Goal: Transaction & Acquisition: Purchase product/service

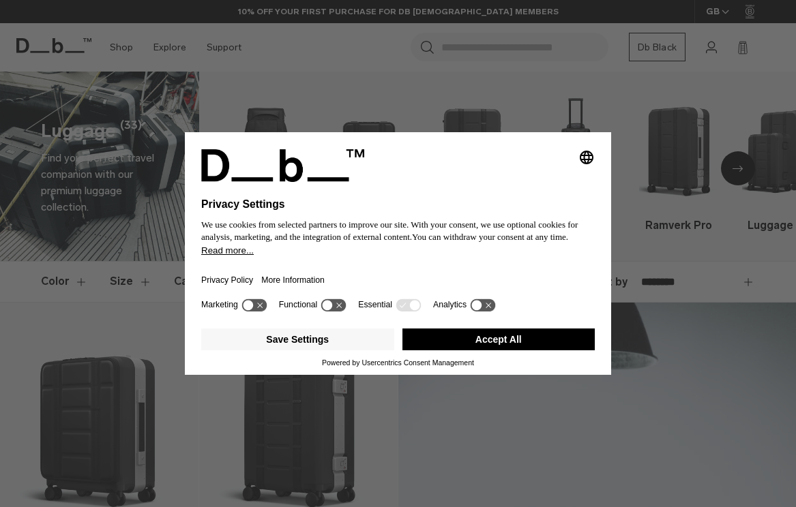
click at [511, 343] on button "Accept All" at bounding box center [498, 340] width 193 height 22
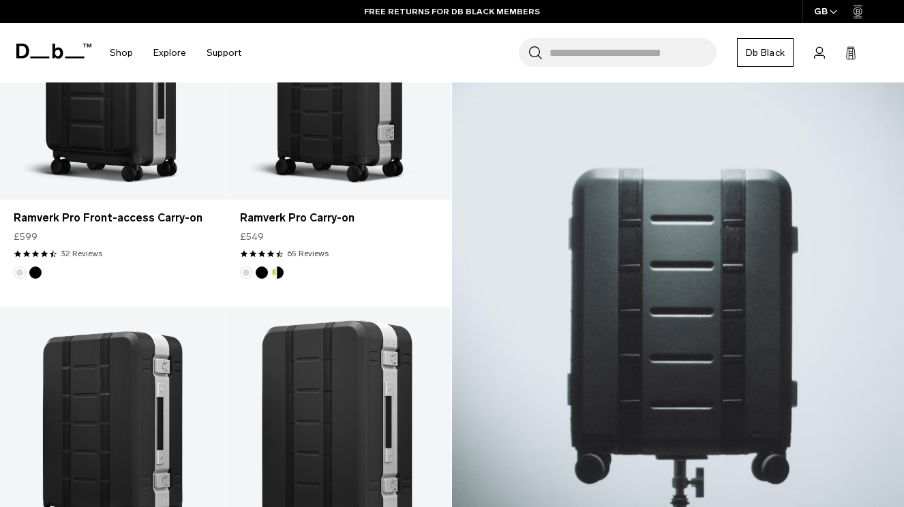
scroll to position [566, 0]
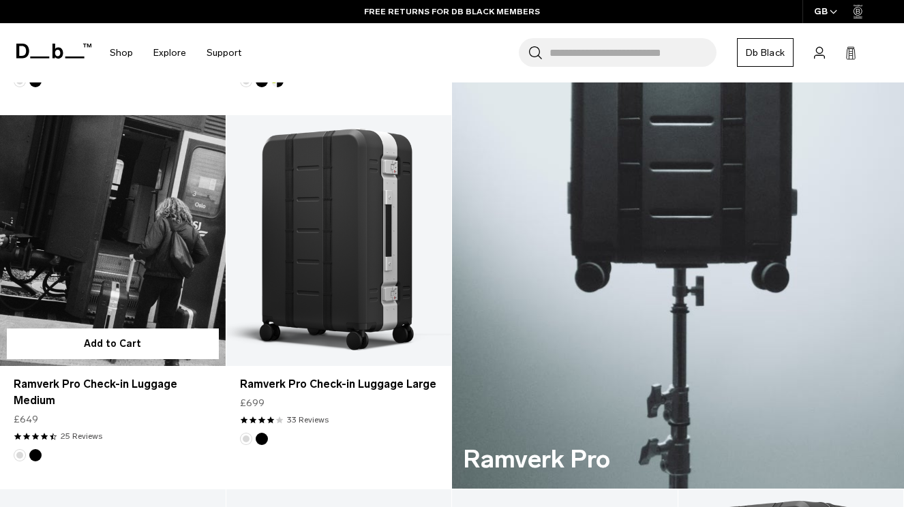
click at [140, 249] on link "Ramverk Pro Check-in Luggage Medium" at bounding box center [113, 240] width 226 height 250
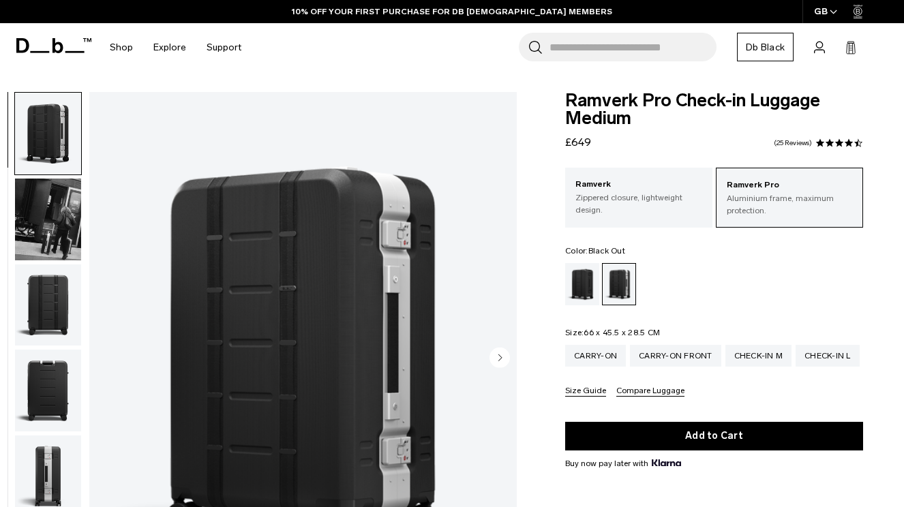
click at [588, 286] on div "Black Out" at bounding box center [582, 284] width 35 height 42
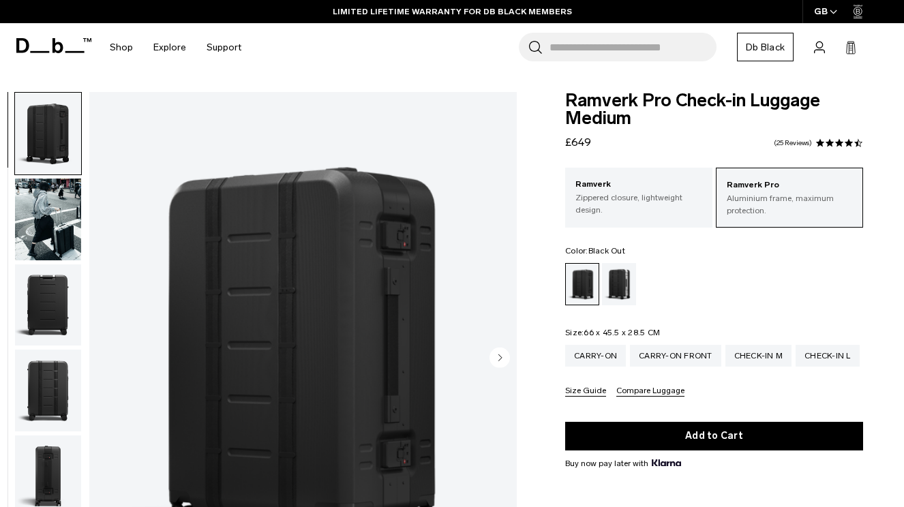
click at [620, 57] on input "Search for Bags, Luggage..." at bounding box center [632, 47] width 167 height 29
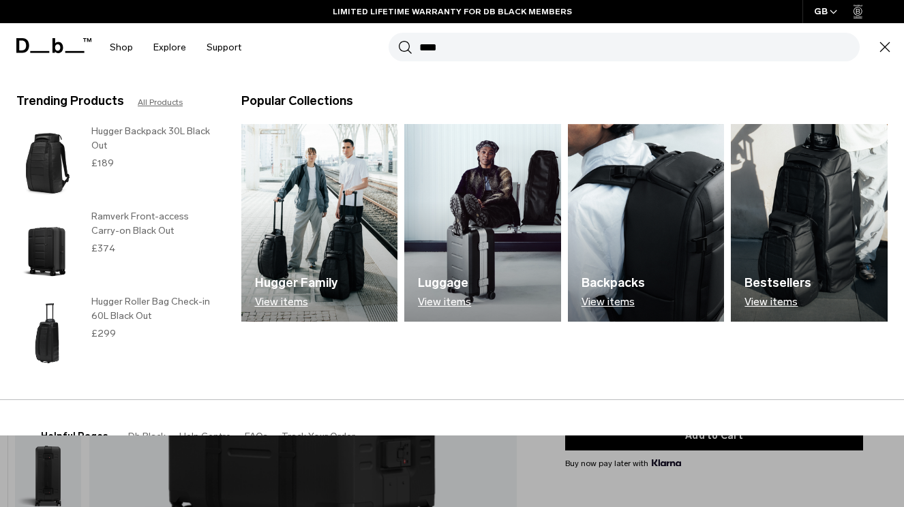
type input "****"
click at [398, 40] on button "Search" at bounding box center [405, 47] width 14 height 15
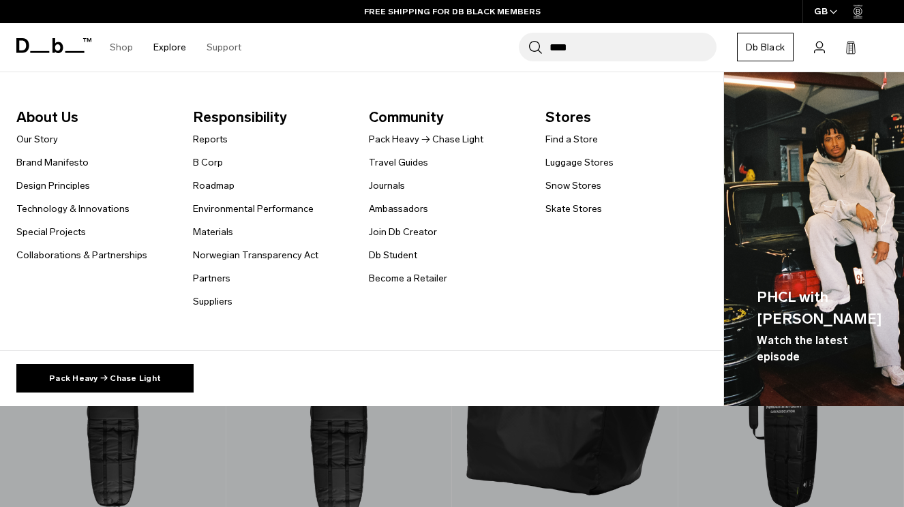
click at [160, 49] on link "Explore" at bounding box center [169, 47] width 33 height 48
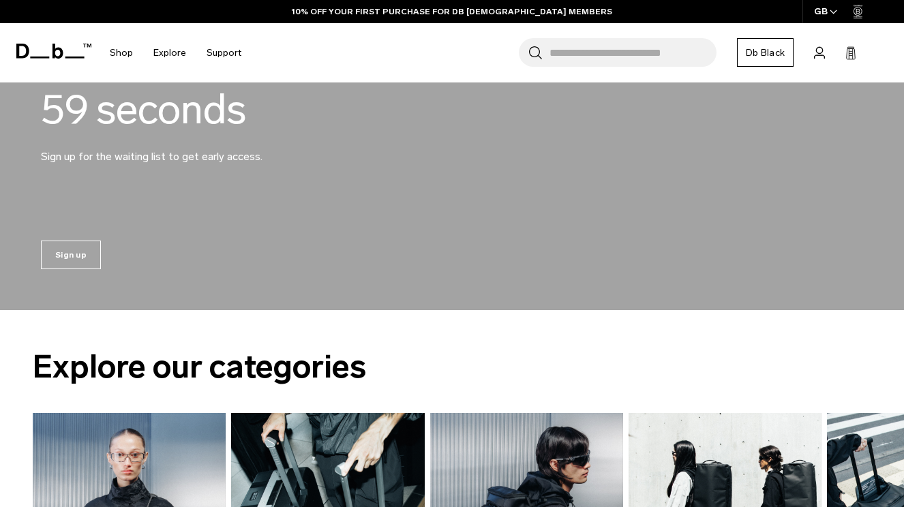
scroll to position [507, 0]
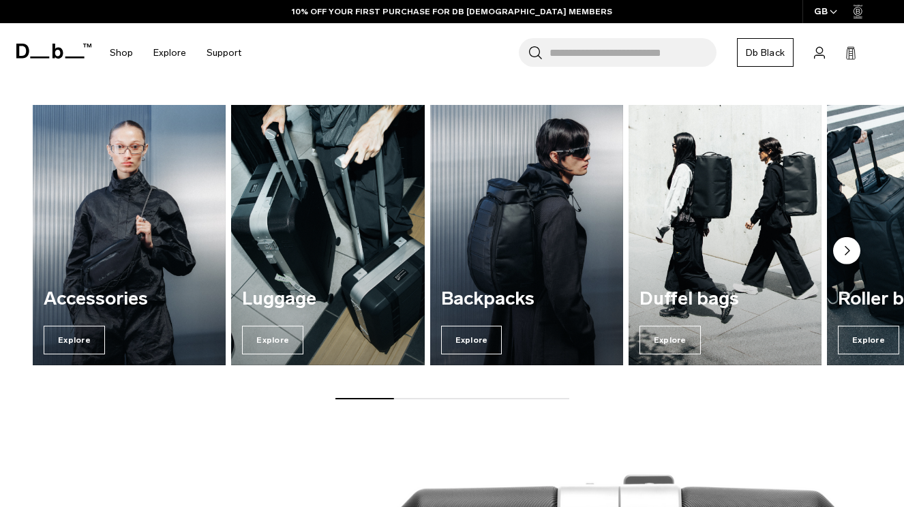
click at [847, 251] on icon "Next slide" at bounding box center [847, 251] width 4 height 8
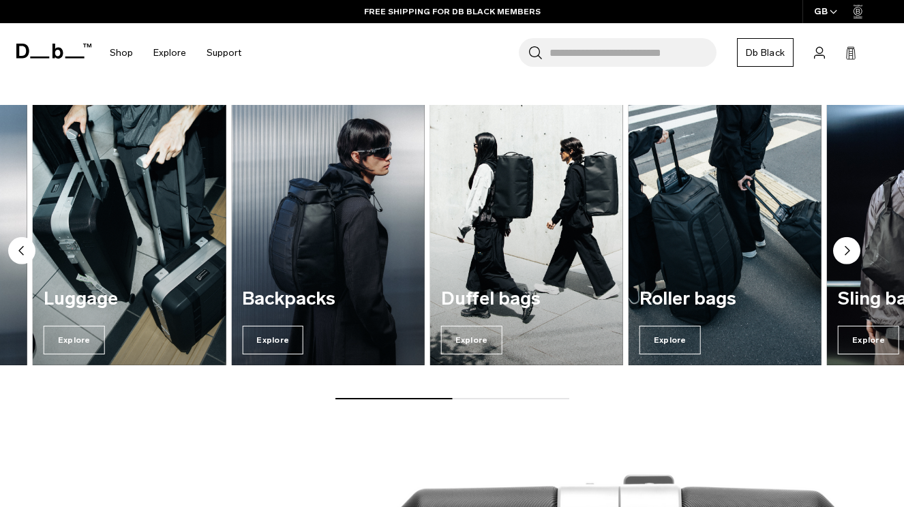
click at [847, 251] on icon "Next slide" at bounding box center [847, 251] width 4 height 8
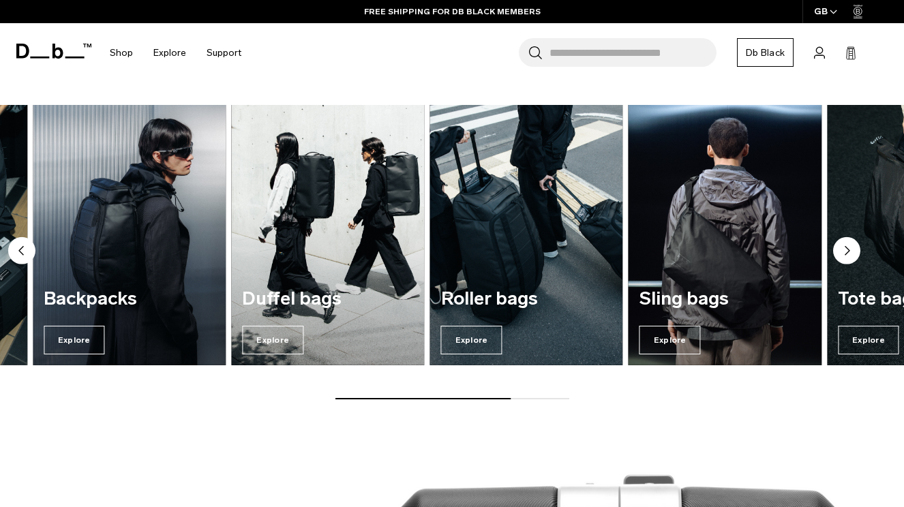
click at [847, 251] on icon "Next slide" at bounding box center [847, 251] width 4 height 8
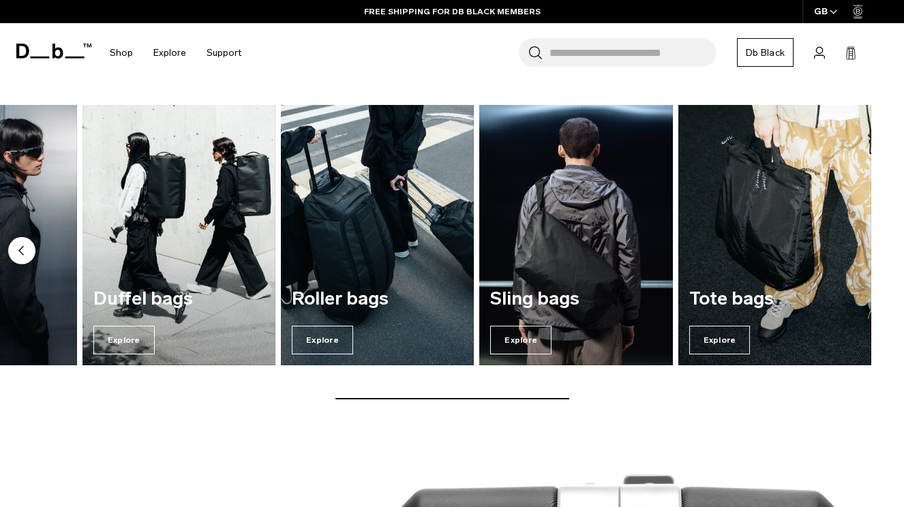
click at [847, 251] on img "7 / 7" at bounding box center [774, 235] width 193 height 260
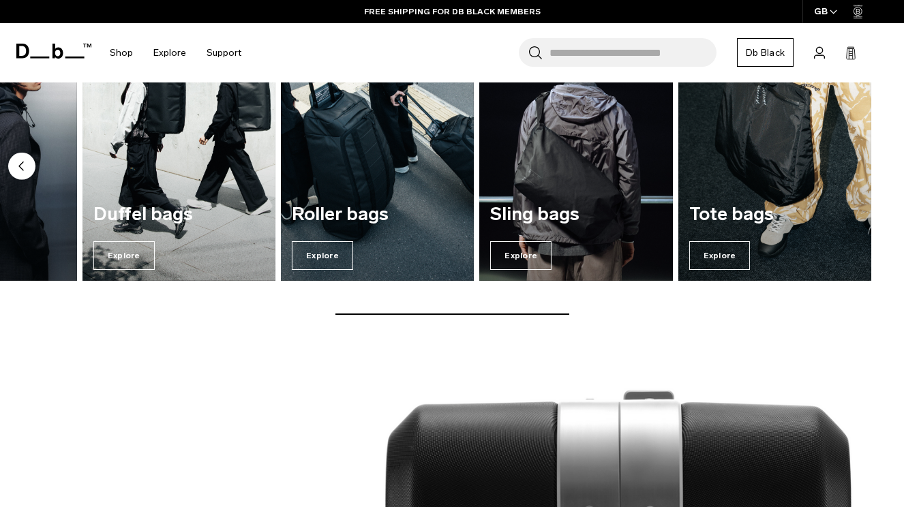
scroll to position [743, 0]
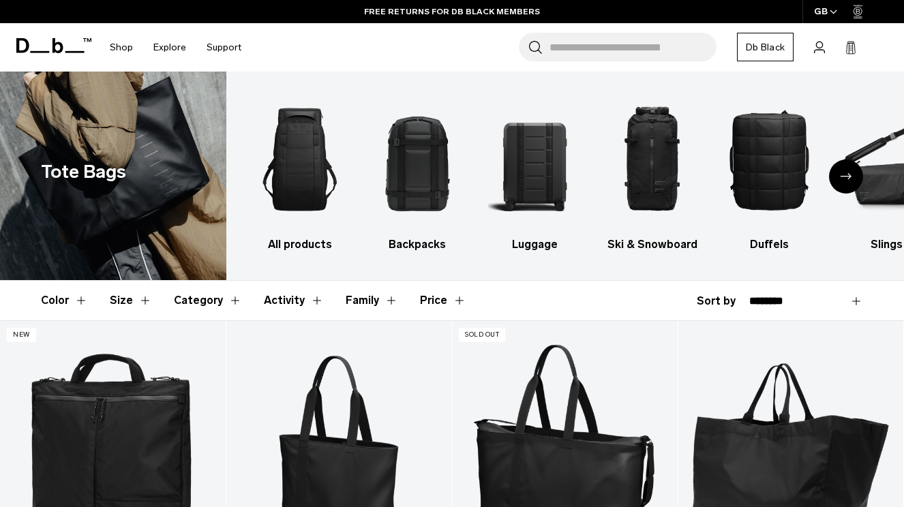
scroll to position [1, 0]
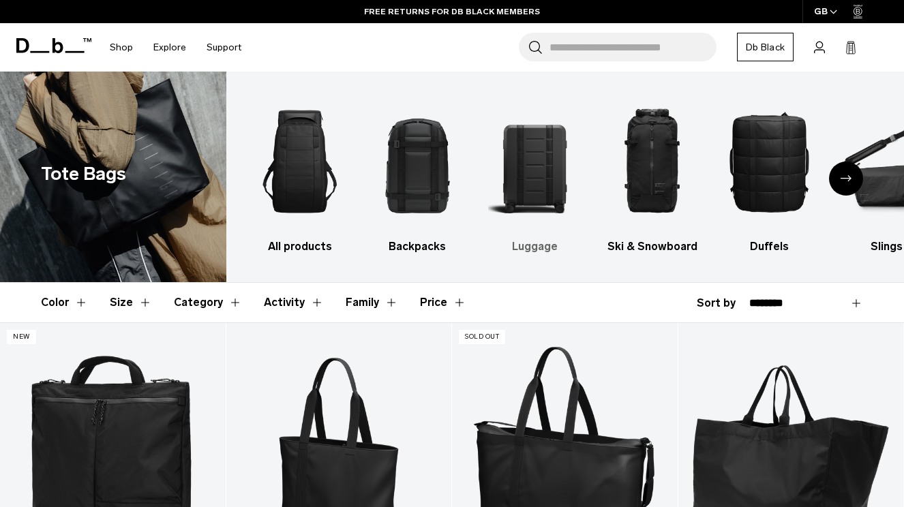
click at [539, 178] on img "3 / 10" at bounding box center [534, 161] width 93 height 140
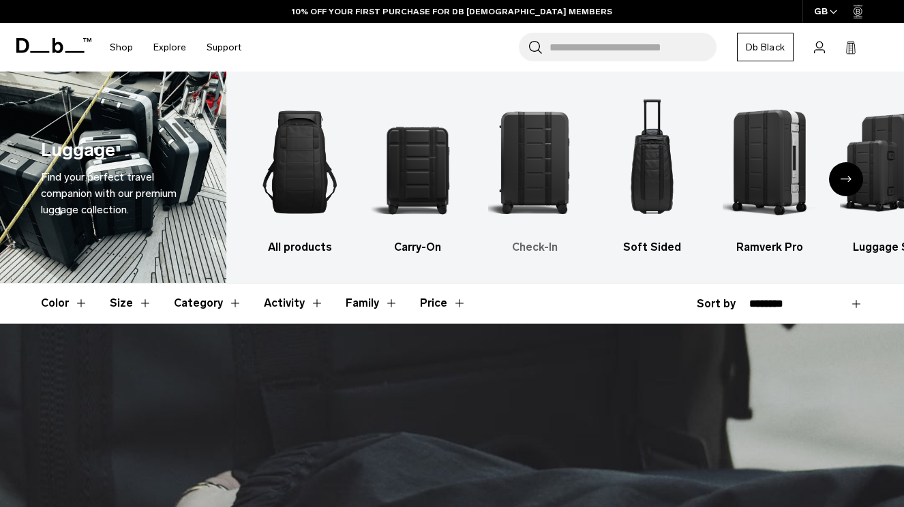
click at [515, 188] on img "3 / 6" at bounding box center [534, 162] width 93 height 140
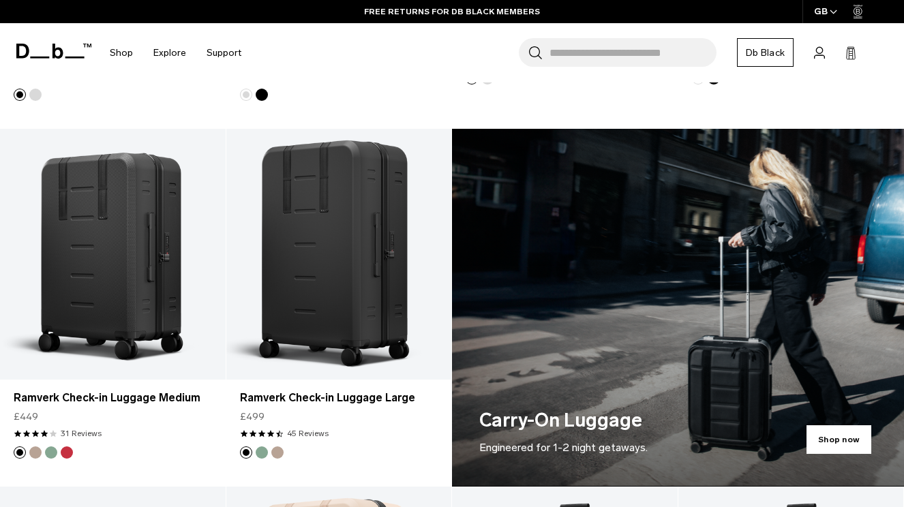
scroll to position [573, 0]
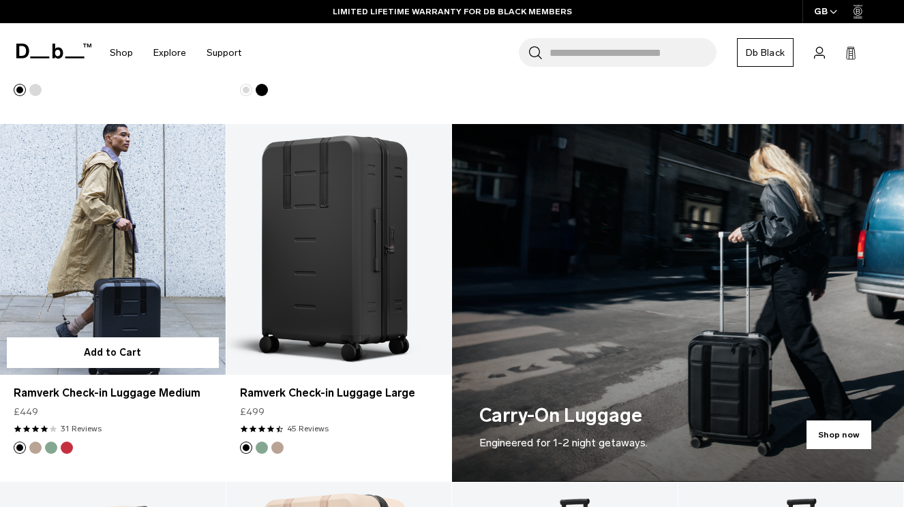
click at [69, 444] on button "Sprite Lightning Red" at bounding box center [67, 448] width 12 height 12
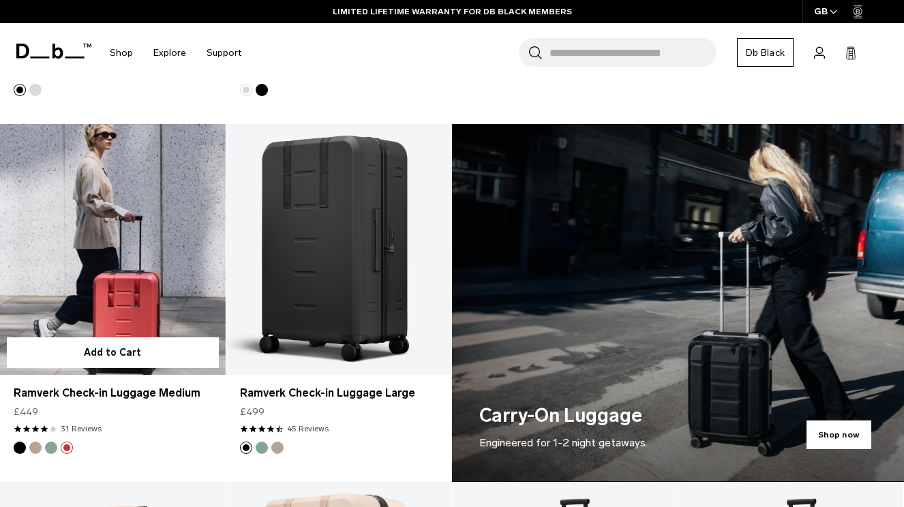
click at [52, 448] on button "Green Ray" at bounding box center [51, 448] width 12 height 12
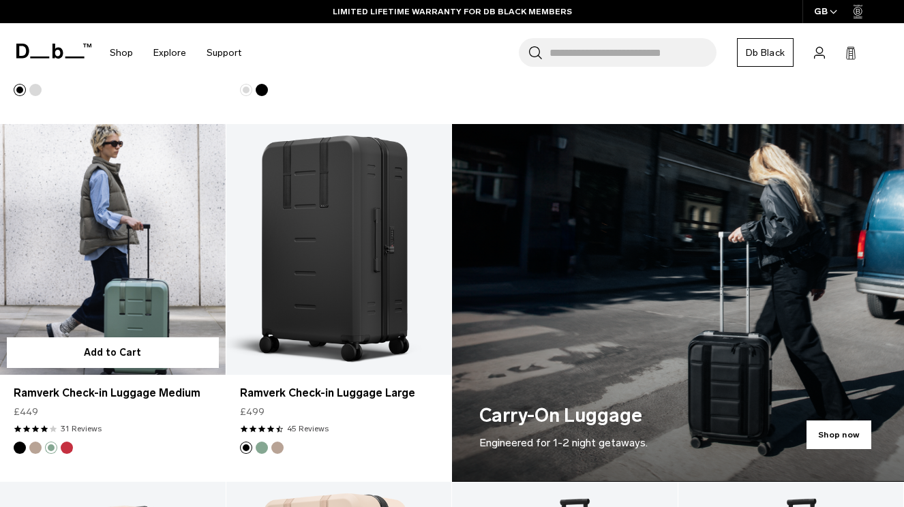
click at [32, 449] on button "Fogbow Beige" at bounding box center [35, 448] width 12 height 12
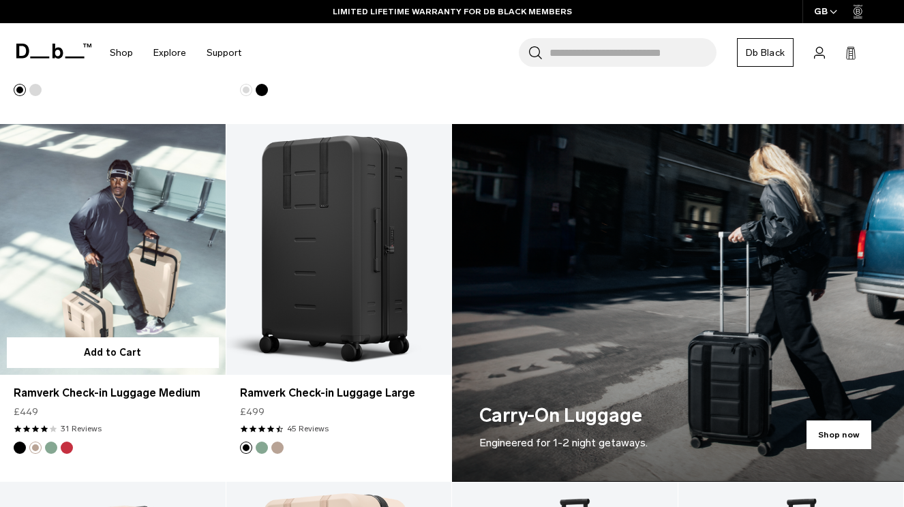
click at [15, 449] on button "Black Out" at bounding box center [20, 448] width 12 height 12
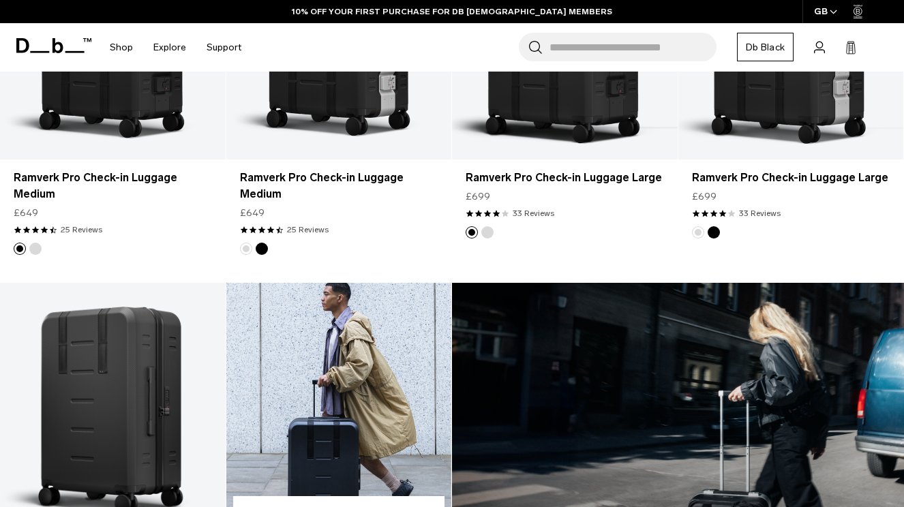
scroll to position [288, 0]
